Goal: Task Accomplishment & Management: Manage account settings

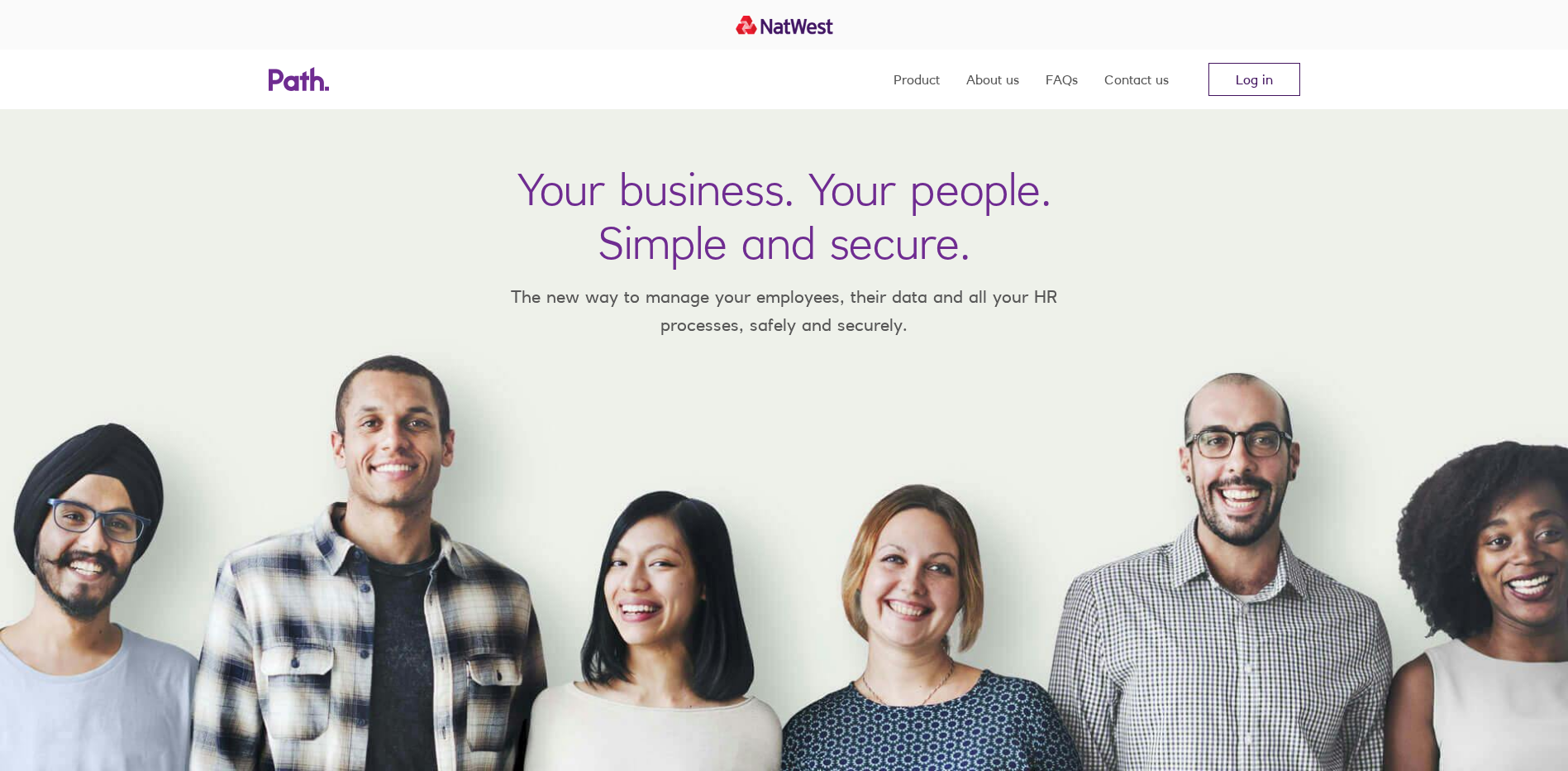
click at [1249, 74] on link "Log in" at bounding box center [1254, 80] width 91 height 33
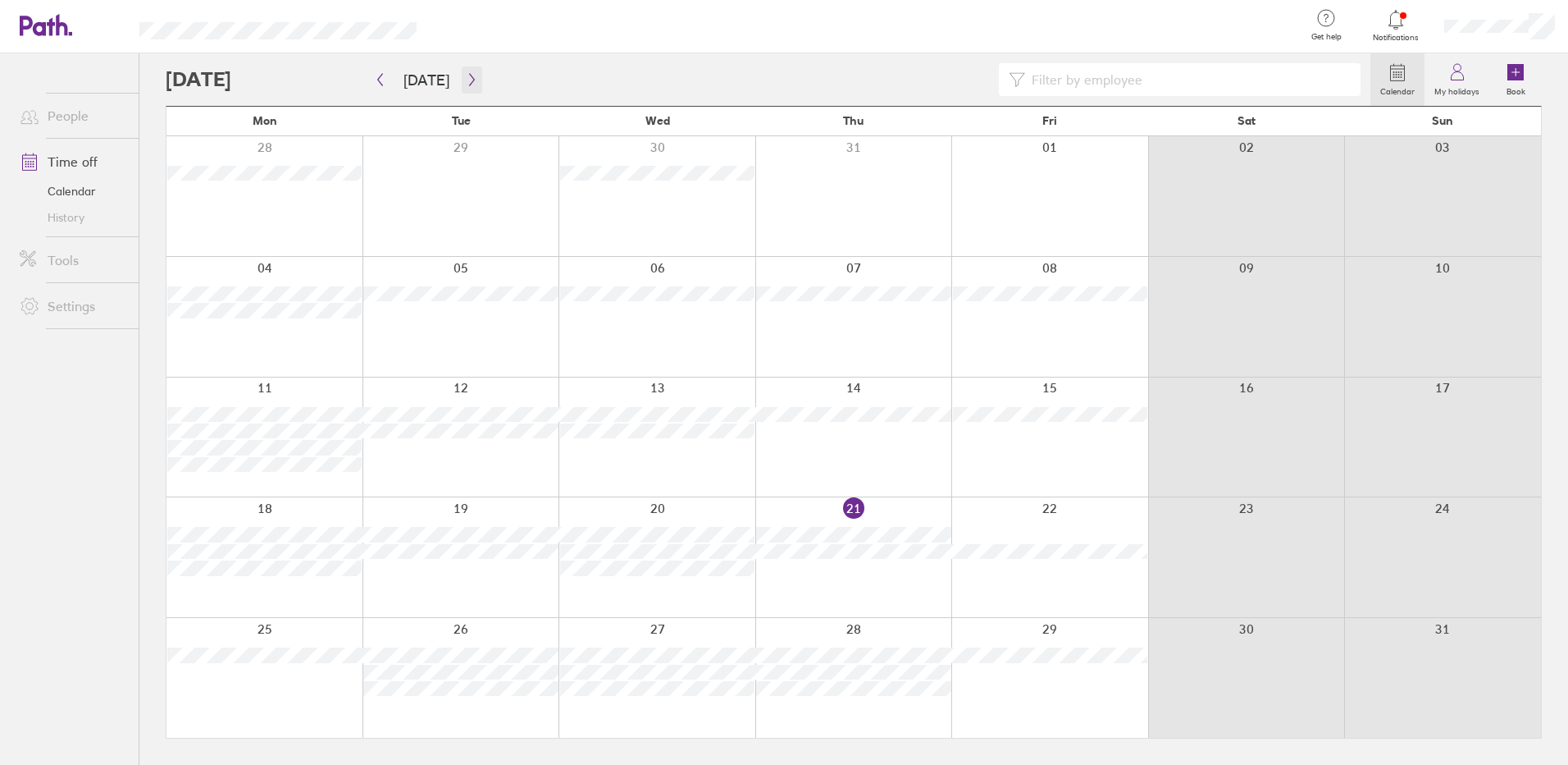
click at [466, 73] on icon "button" at bounding box center [471, 80] width 12 height 13
click at [385, 82] on icon "button" at bounding box center [380, 80] width 12 height 13
click at [466, 83] on icon "button" at bounding box center [471, 80] width 12 height 13
